Goal: Book appointment/travel/reservation

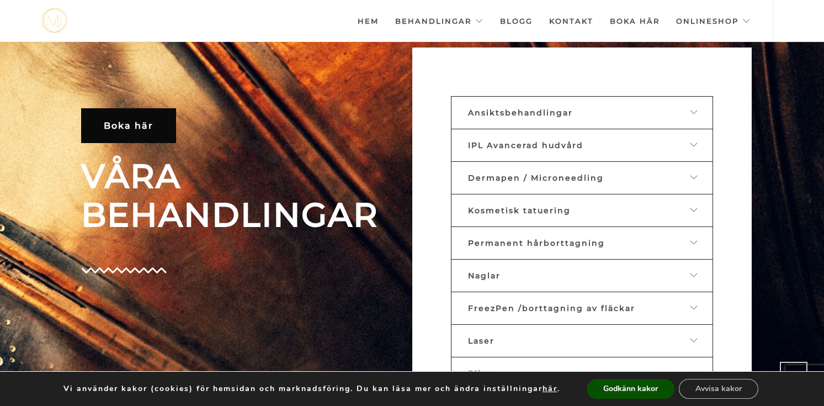
scroll to position [399, 0]
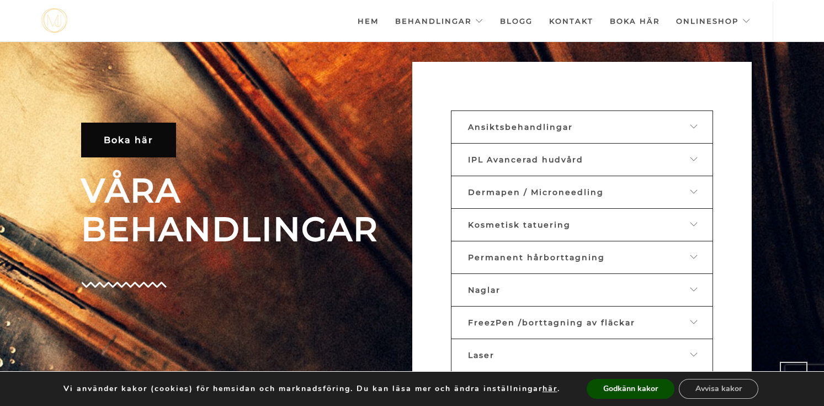
click at [370, 19] on link "Hem" at bounding box center [368, 21] width 21 height 39
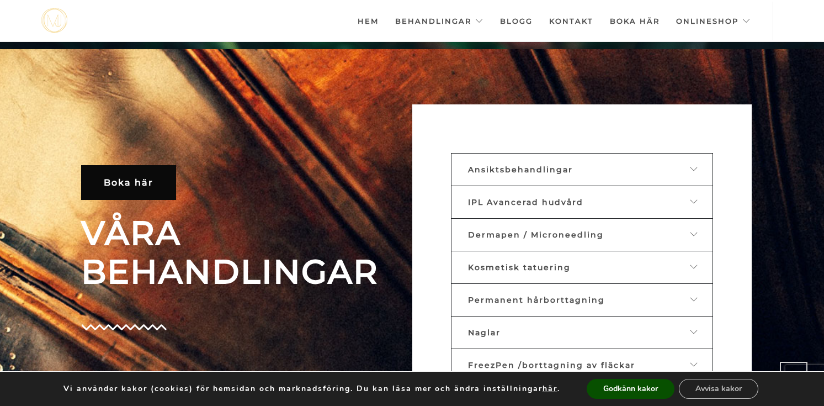
scroll to position [298, 0]
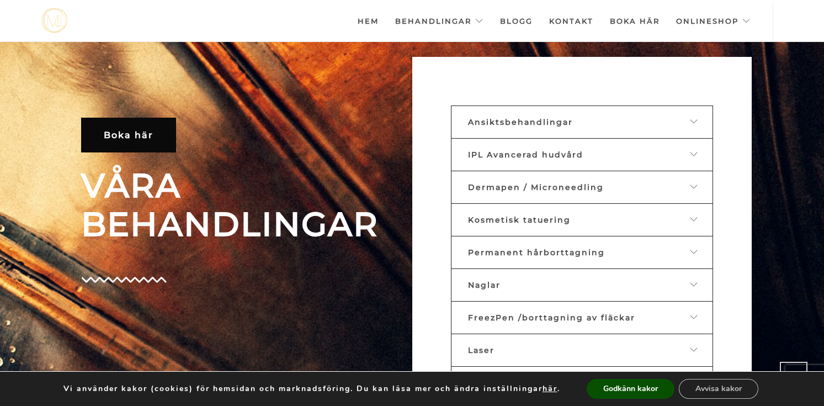
scroll to position [402, 0]
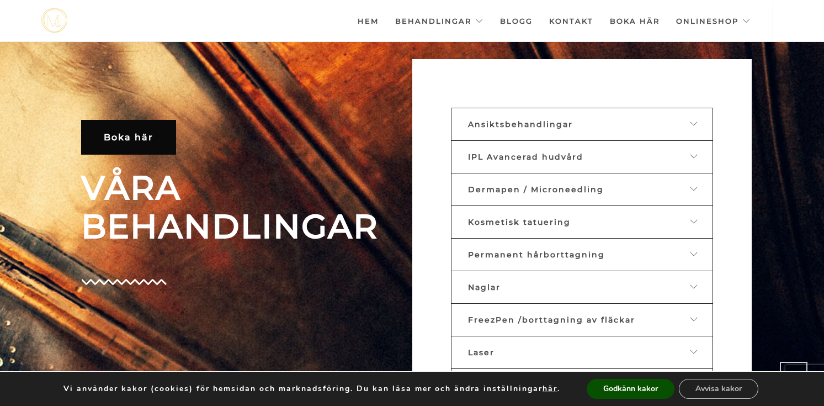
click at [548, 126] on span "Ansiktsbehandlingar" at bounding box center [520, 124] width 105 height 10
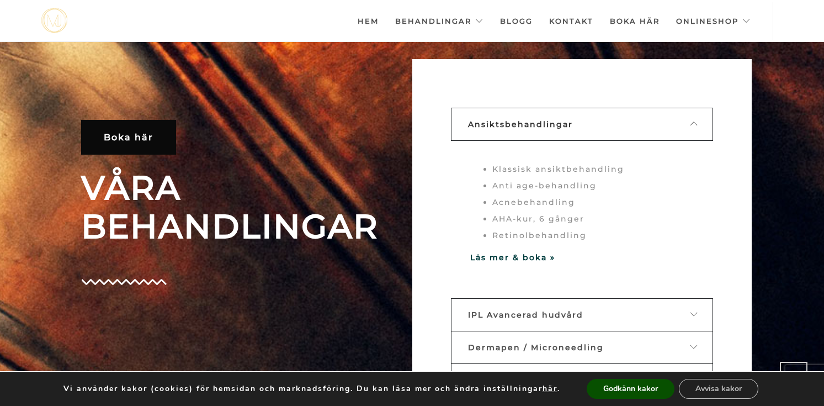
click at [520, 166] on li "Klassisk ansiktbehandling" at bounding box center [594, 169] width 202 height 17
click at [499, 170] on li "Klassisk ansiktbehandling" at bounding box center [594, 169] width 202 height 17
click at [501, 253] on strong "Läs mer & boka »" at bounding box center [512, 257] width 85 height 10
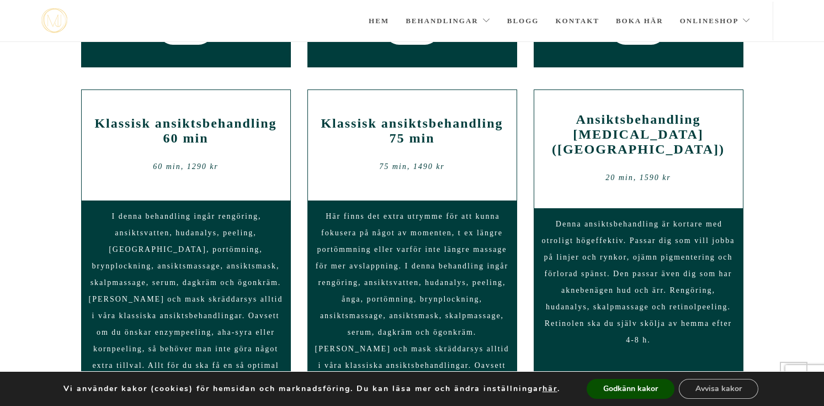
scroll to position [858, 0]
